Goal: Transaction & Acquisition: Purchase product/service

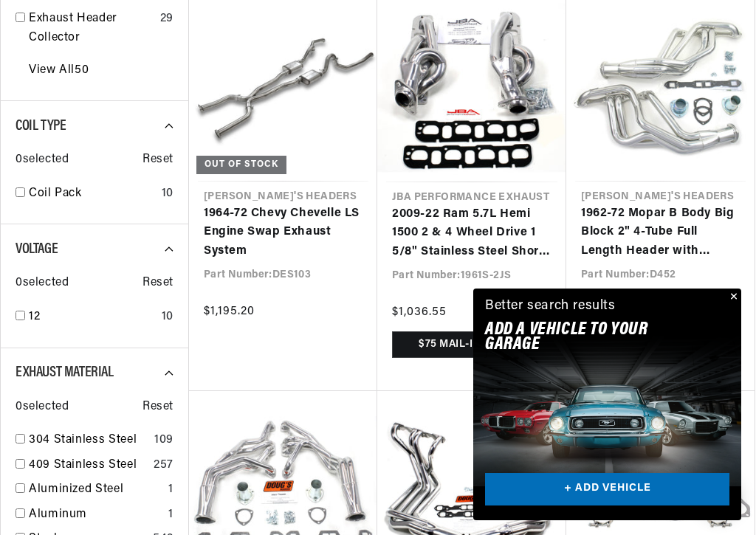
scroll to position [853, 0]
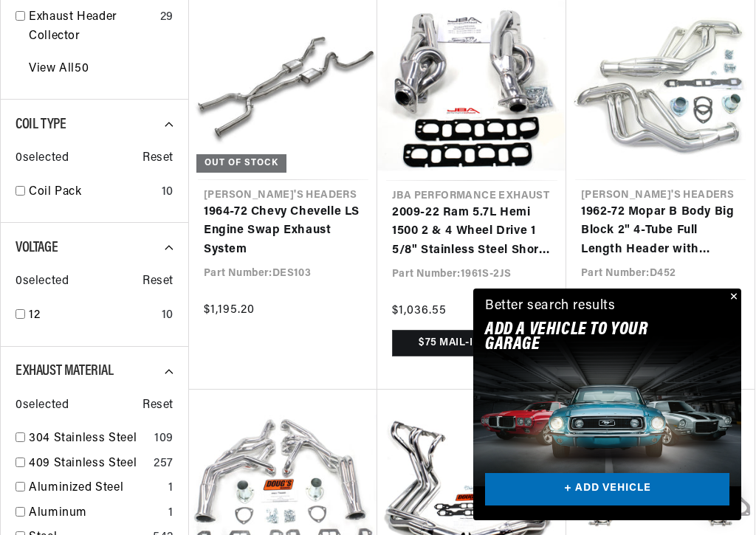
click at [740, 260] on link "1962-72 Mopar B Body Big Block 2" 4-Tube Full Length Header with Metallic Ceram…" at bounding box center [660, 231] width 159 height 57
